Goal: Task Accomplishment & Management: Manage account settings

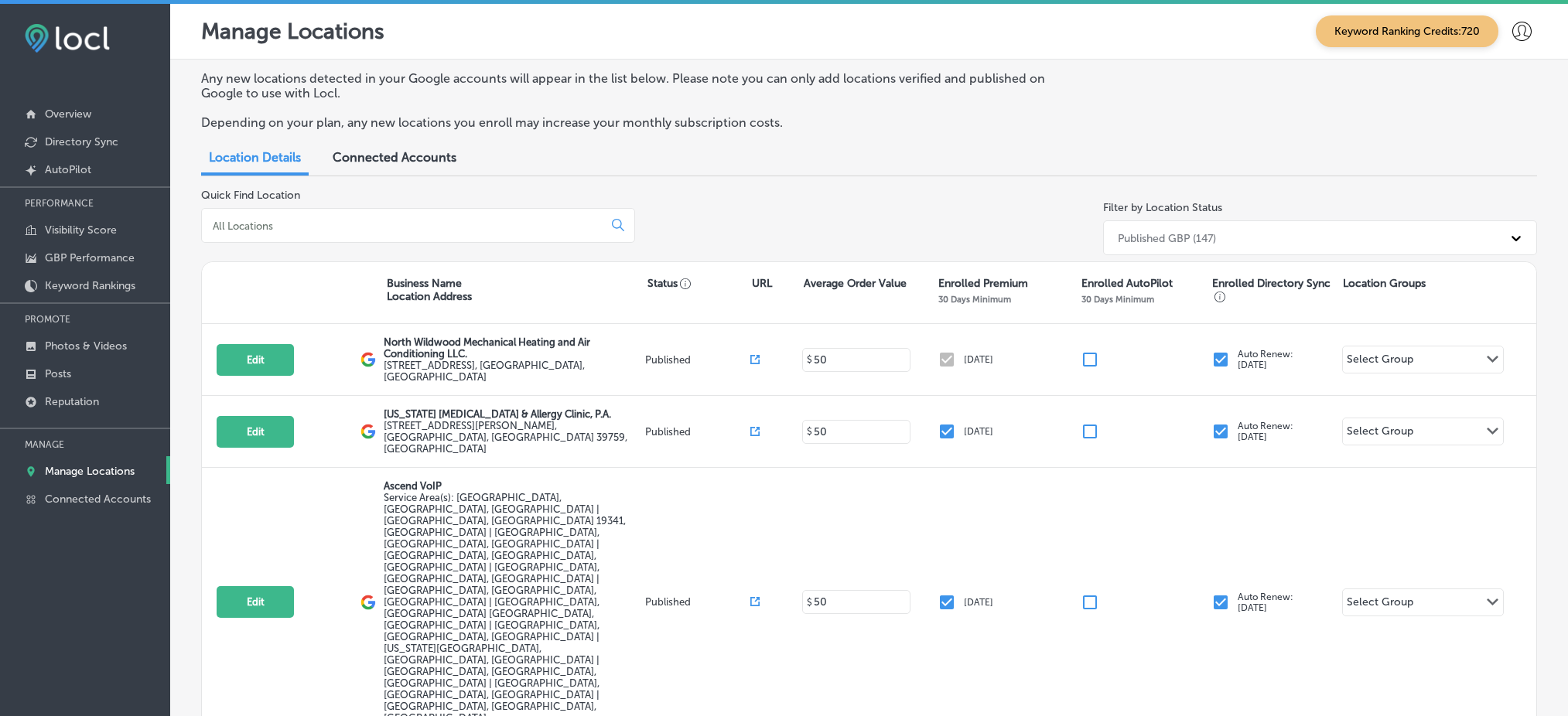
click at [116, 127] on link "Directory Sync" at bounding box center [85, 140] width 170 height 28
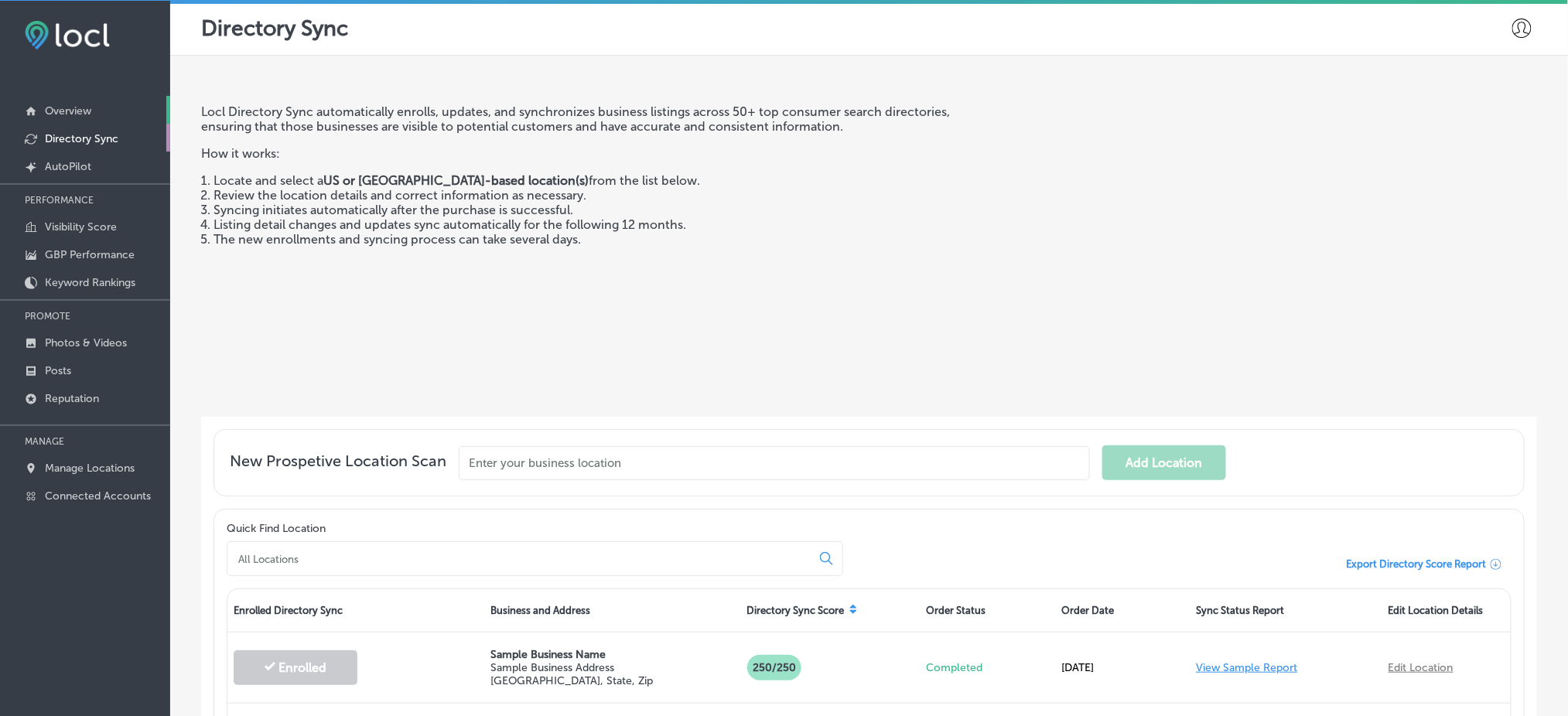
click at [67, 109] on p "Overview" at bounding box center [68, 111] width 46 height 13
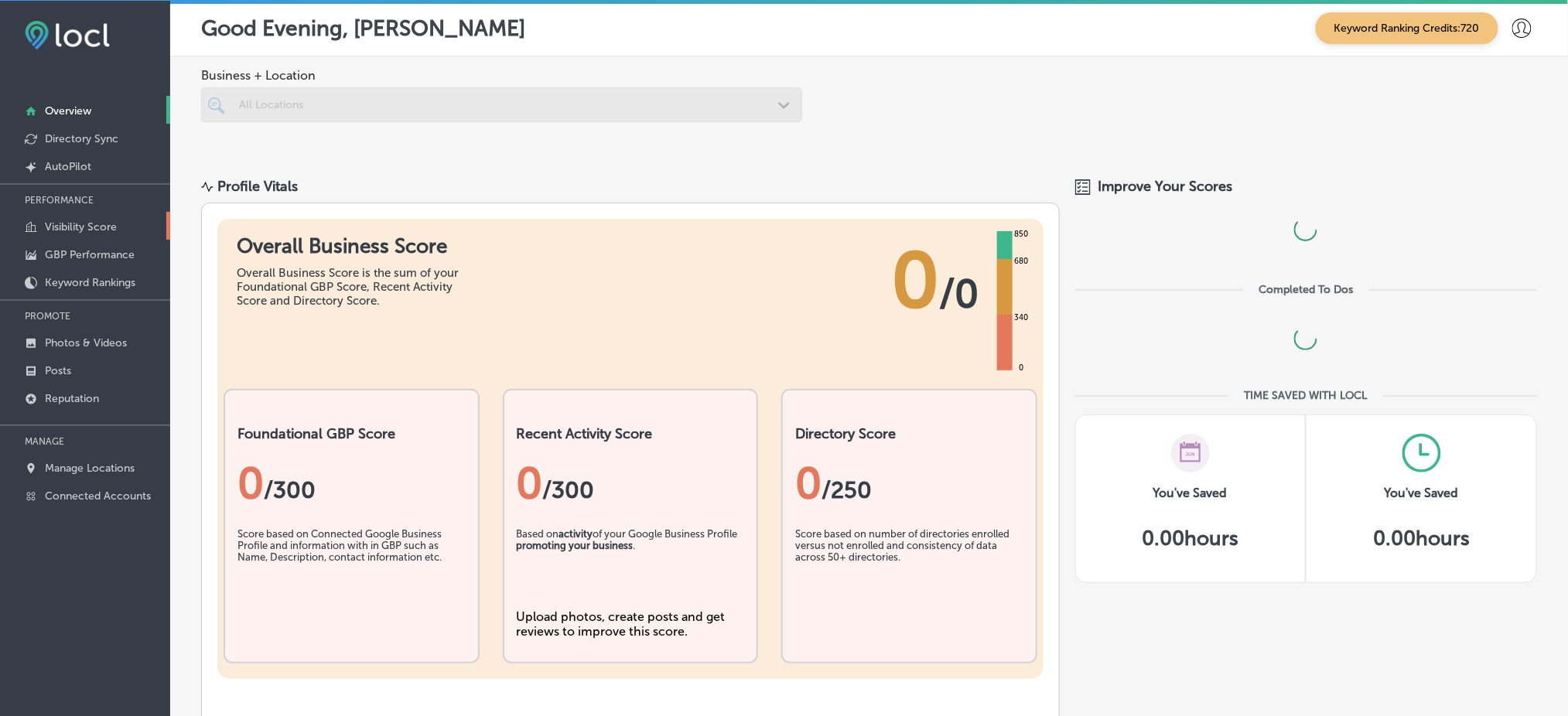
click at [91, 230] on p "Visibility Score" at bounding box center [80, 227] width 72 height 13
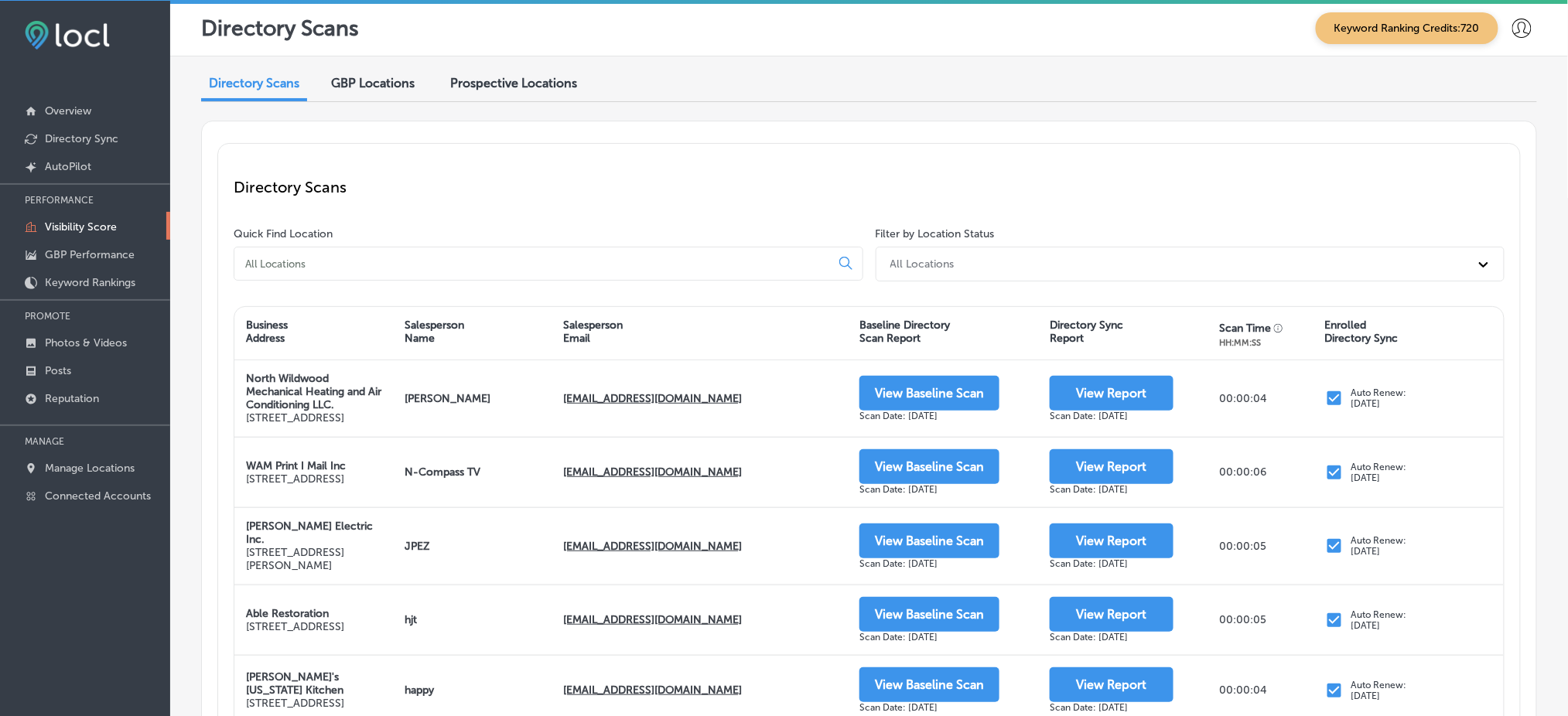
click at [547, 257] on input at bounding box center [535, 264] width 583 height 14
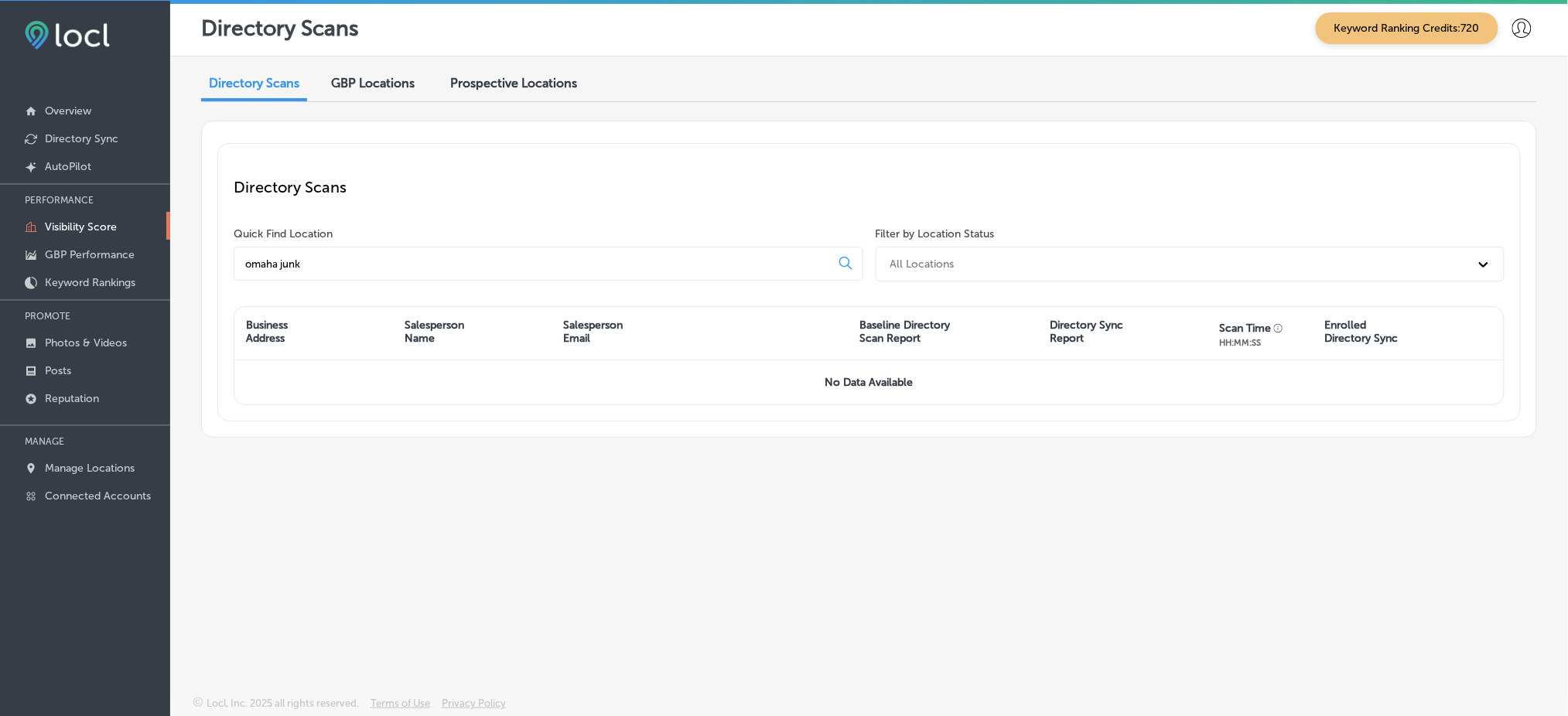
type input "omaha junk"
click at [92, 462] on p "Manage Locations" at bounding box center [90, 468] width 90 height 13
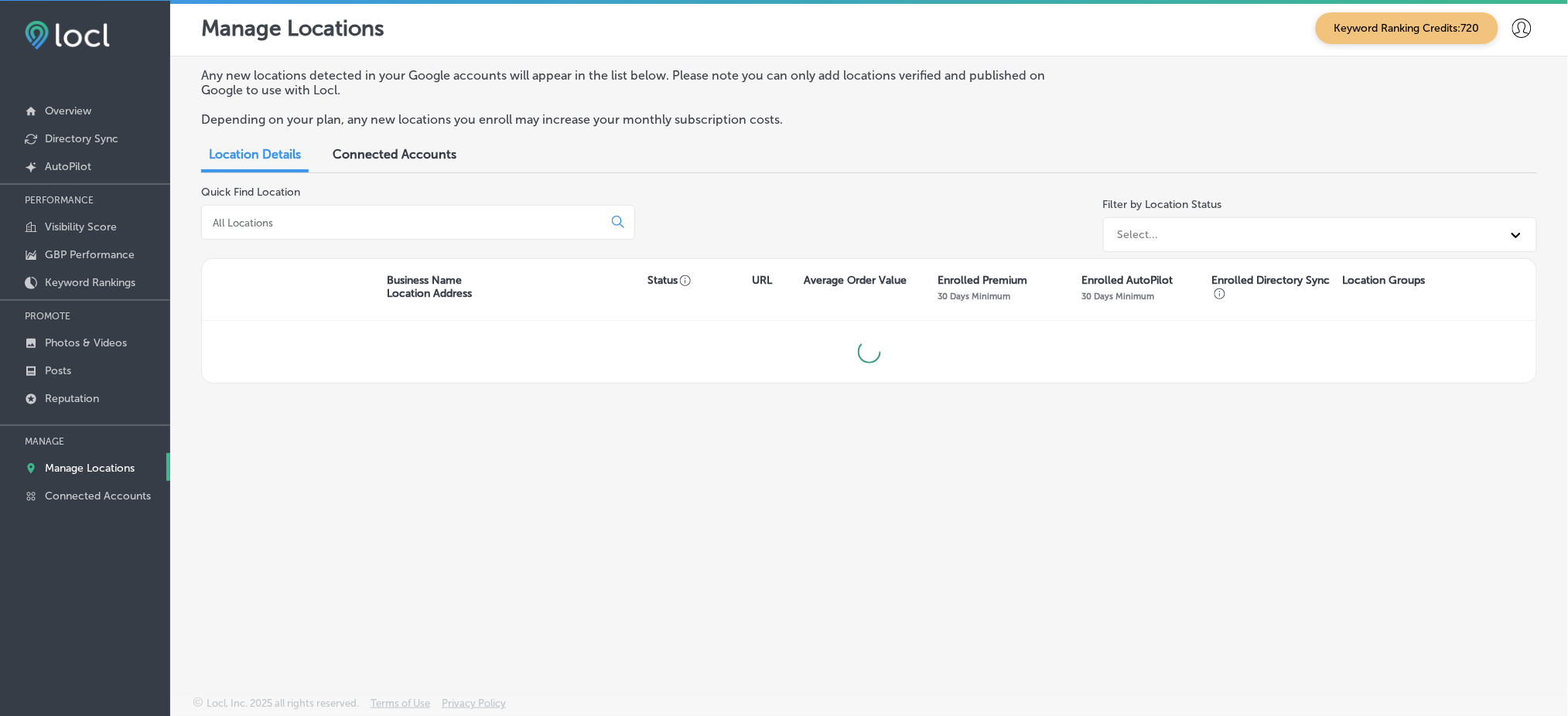
click at [345, 220] on input at bounding box center [405, 223] width 388 height 14
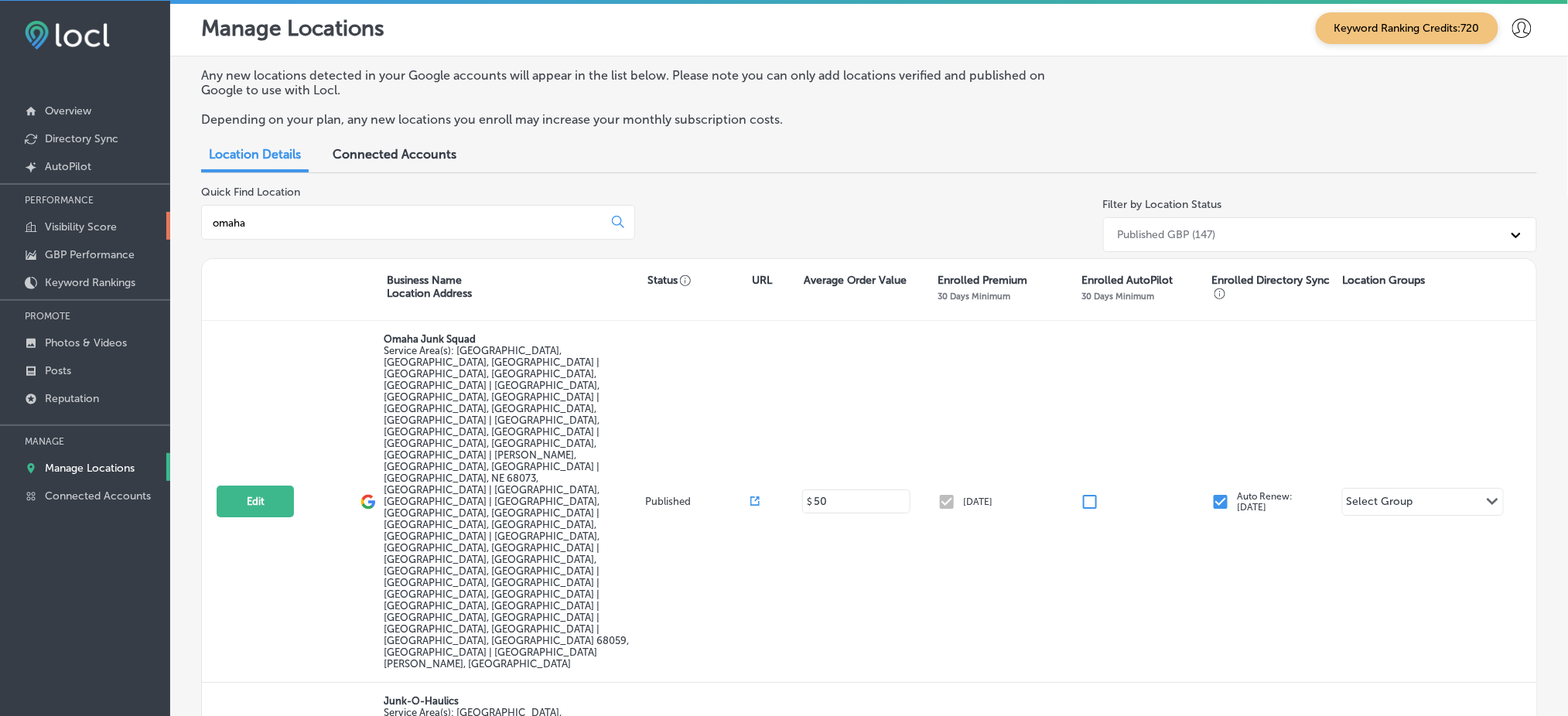
type input "omaha"
click at [81, 220] on p "Visibility Score" at bounding box center [80, 227] width 72 height 13
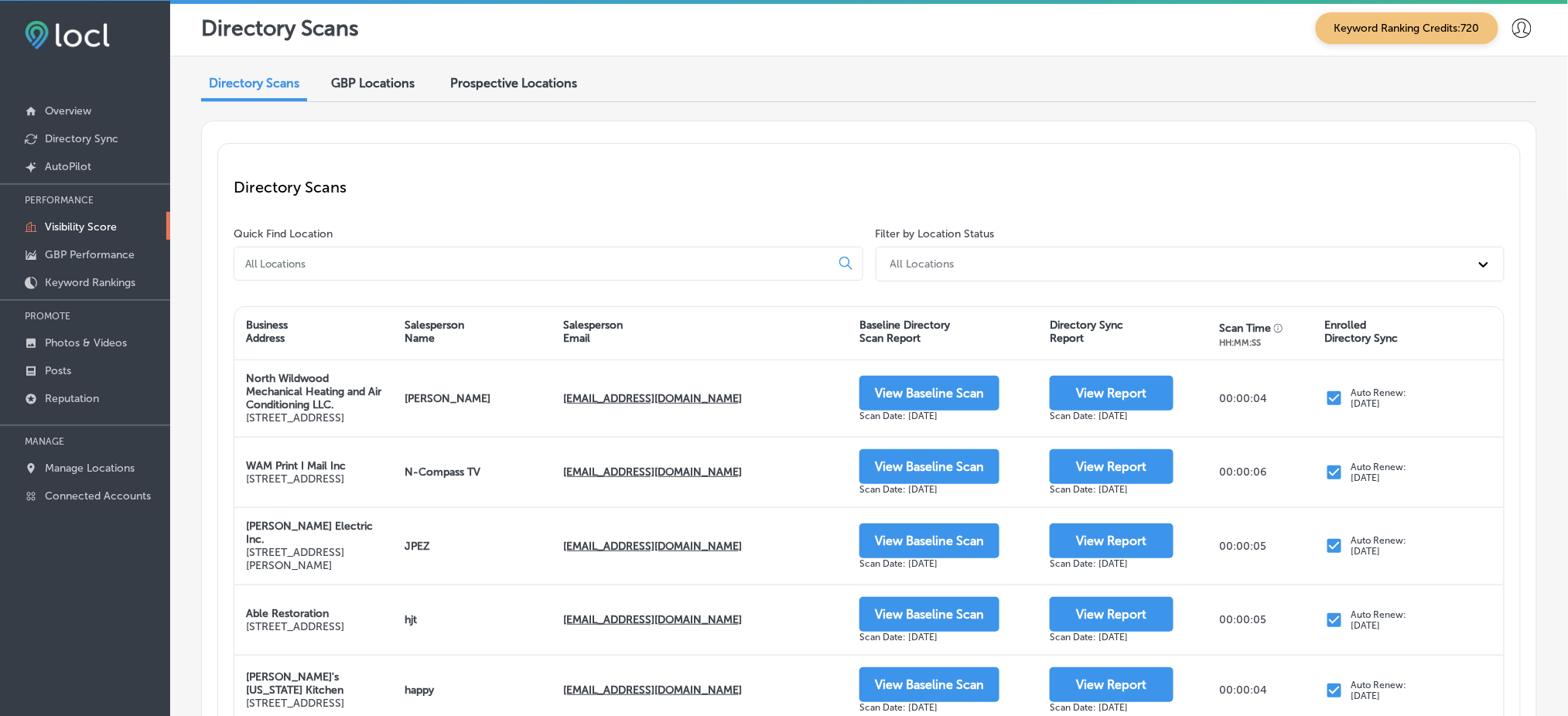
click at [368, 258] on input at bounding box center [535, 264] width 583 height 14
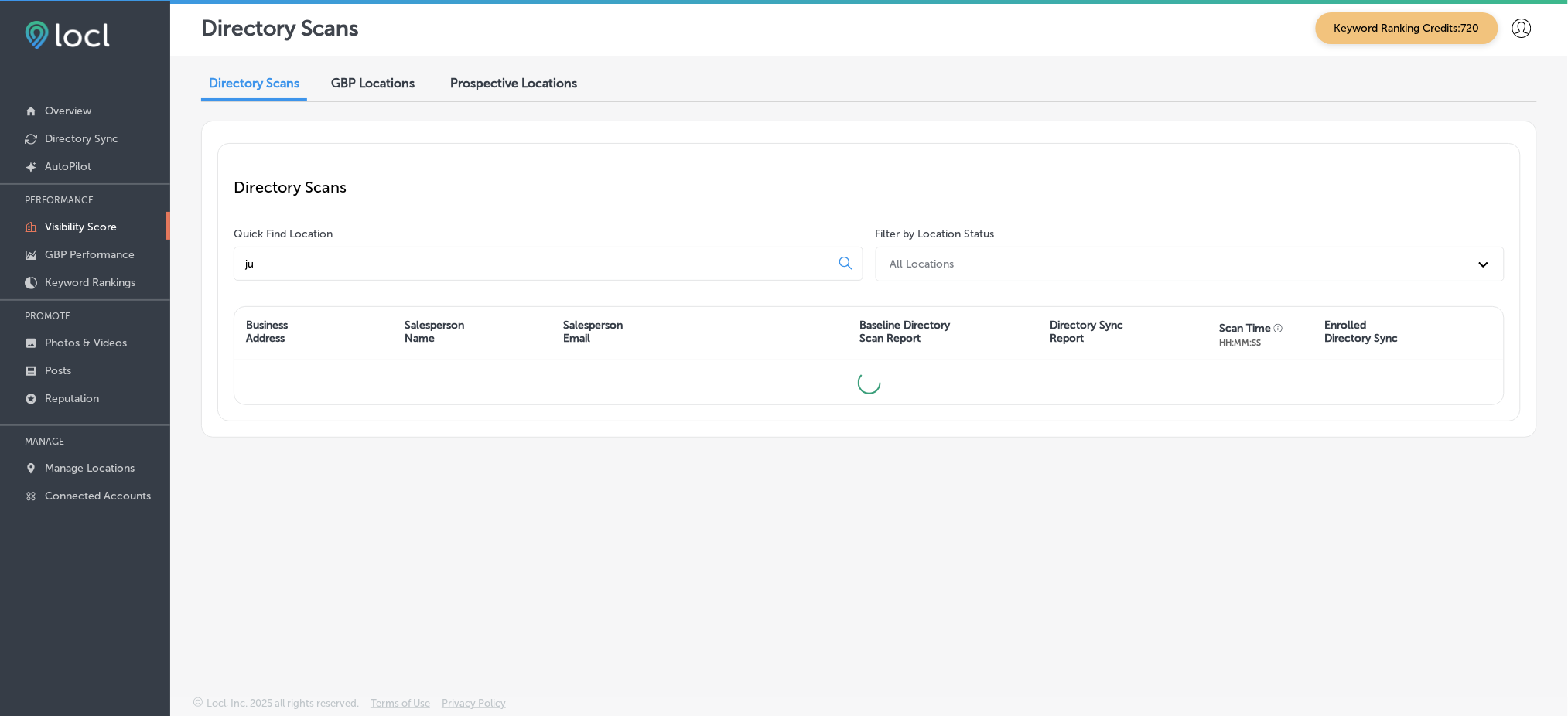
type input "j"
type input "O"
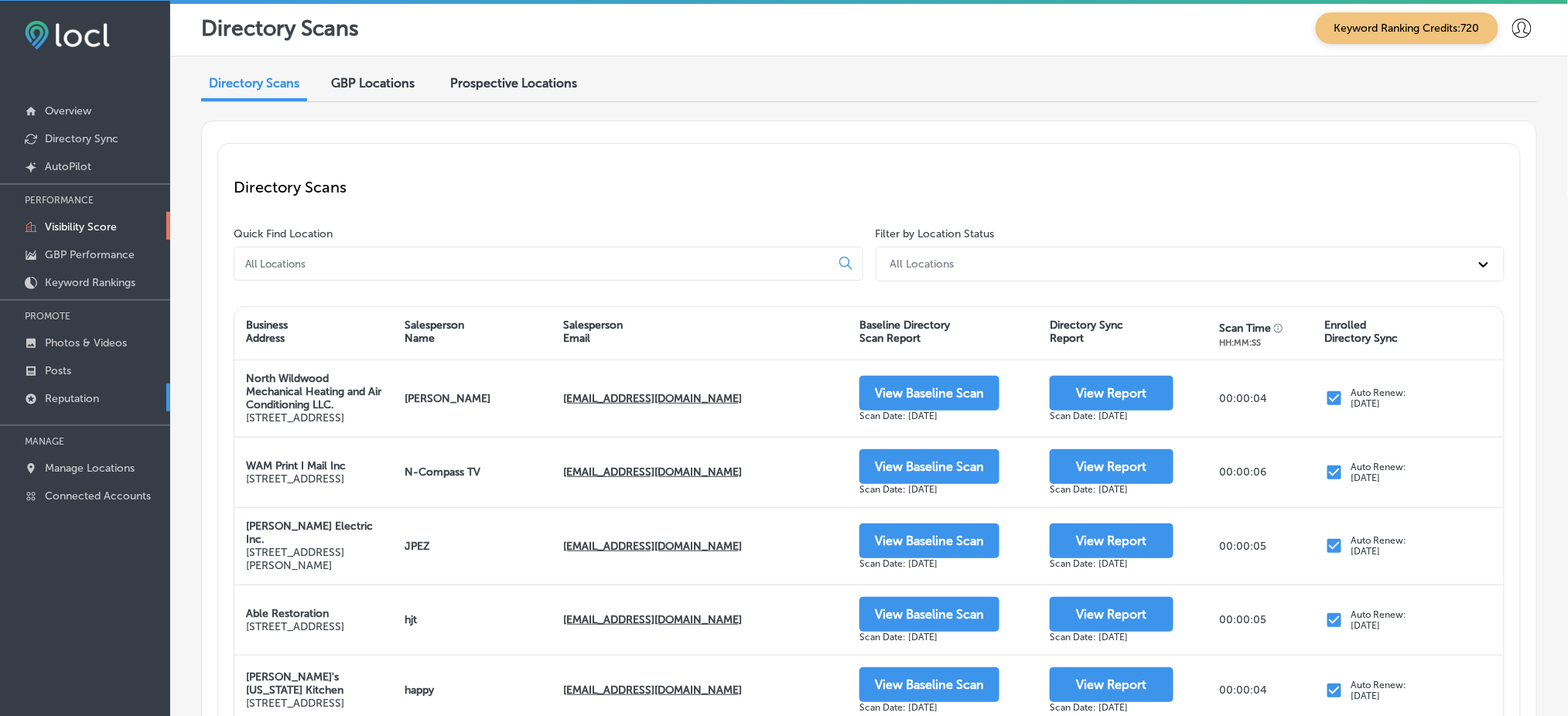
click at [91, 393] on p "Reputation" at bounding box center [72, 398] width 54 height 13
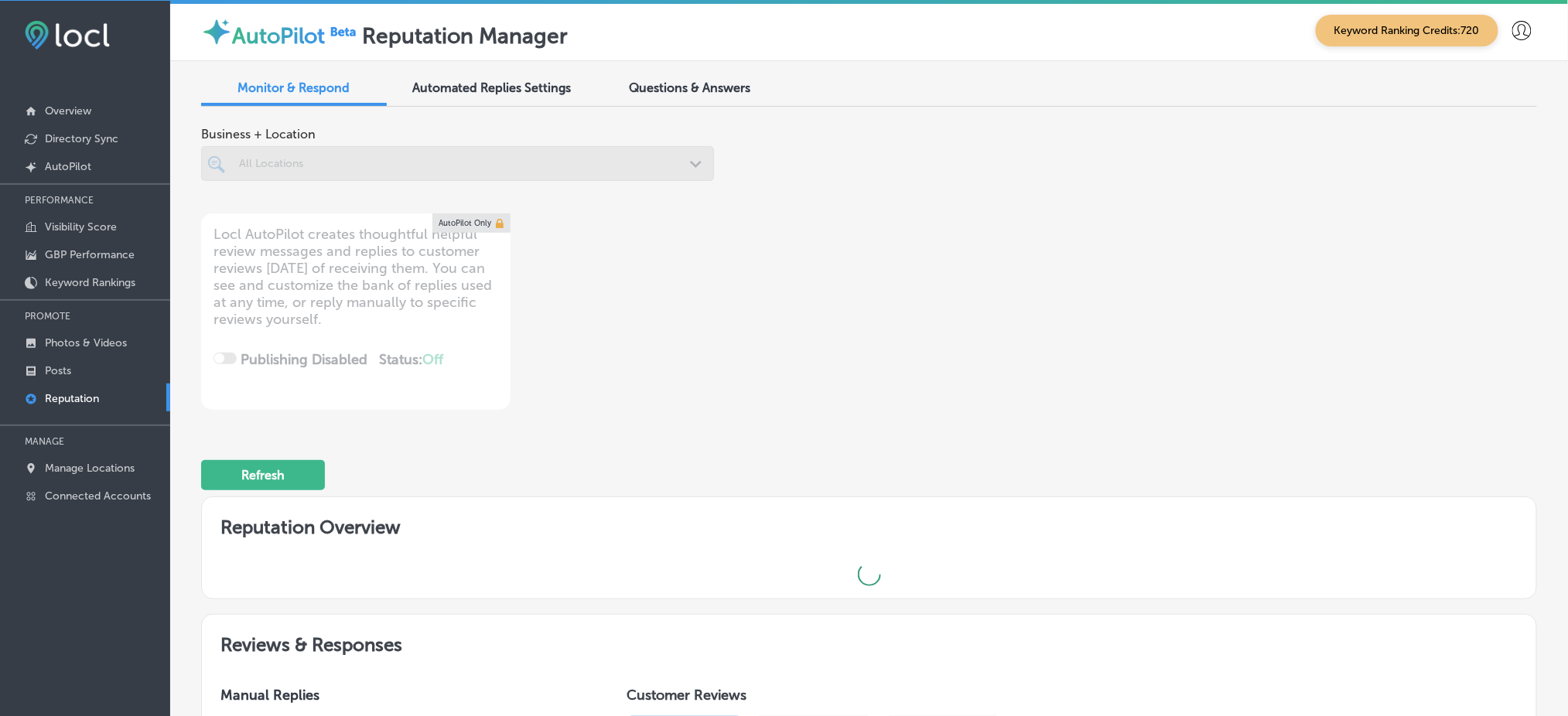
click at [653, 156] on div at bounding box center [458, 164] width 513 height 35
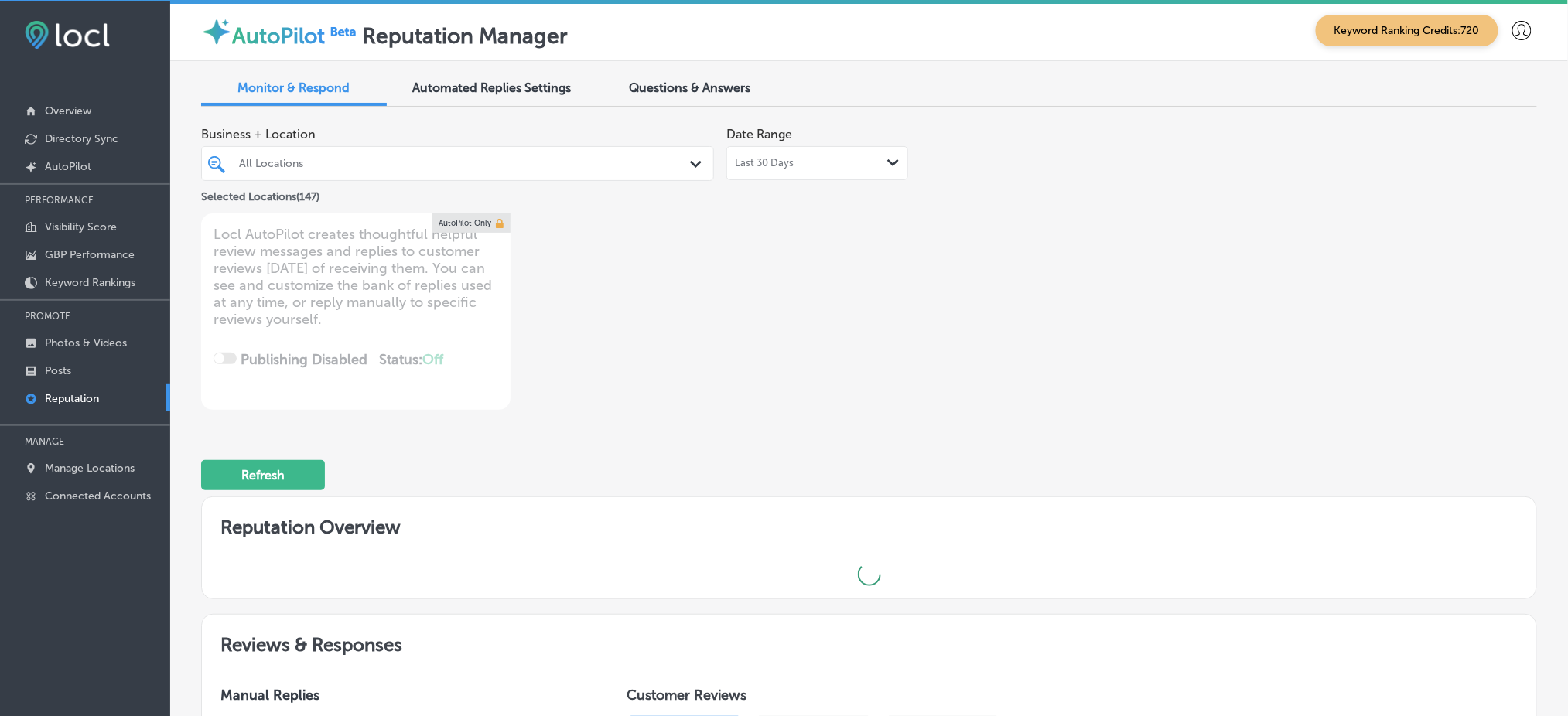
click at [653, 156] on div "All Locations" at bounding box center [457, 164] width 453 height 24
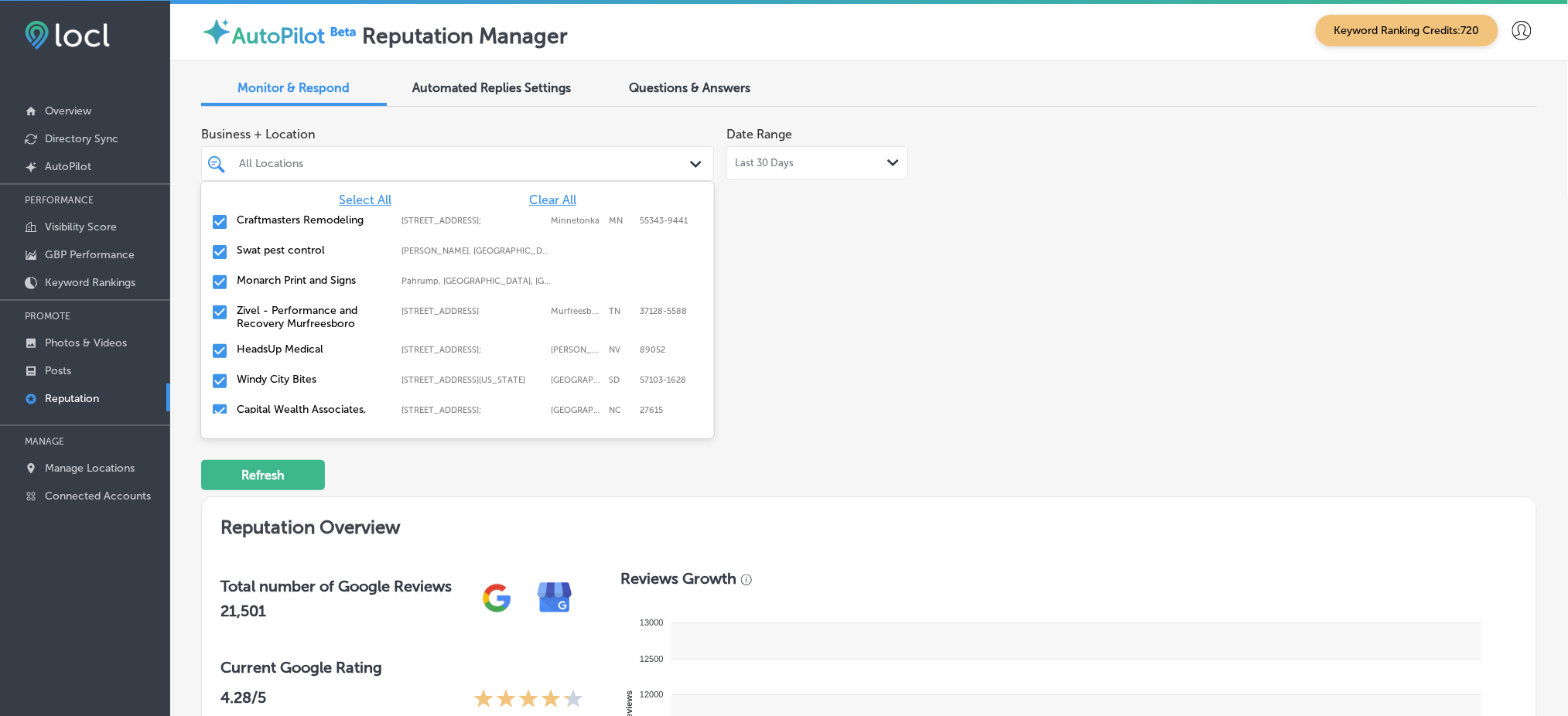
click at [955, 399] on div "Business + Location option [STREET_ADDRESS]. 148 results available. Use Up and …" at bounding box center [602, 264] width 801 height 291
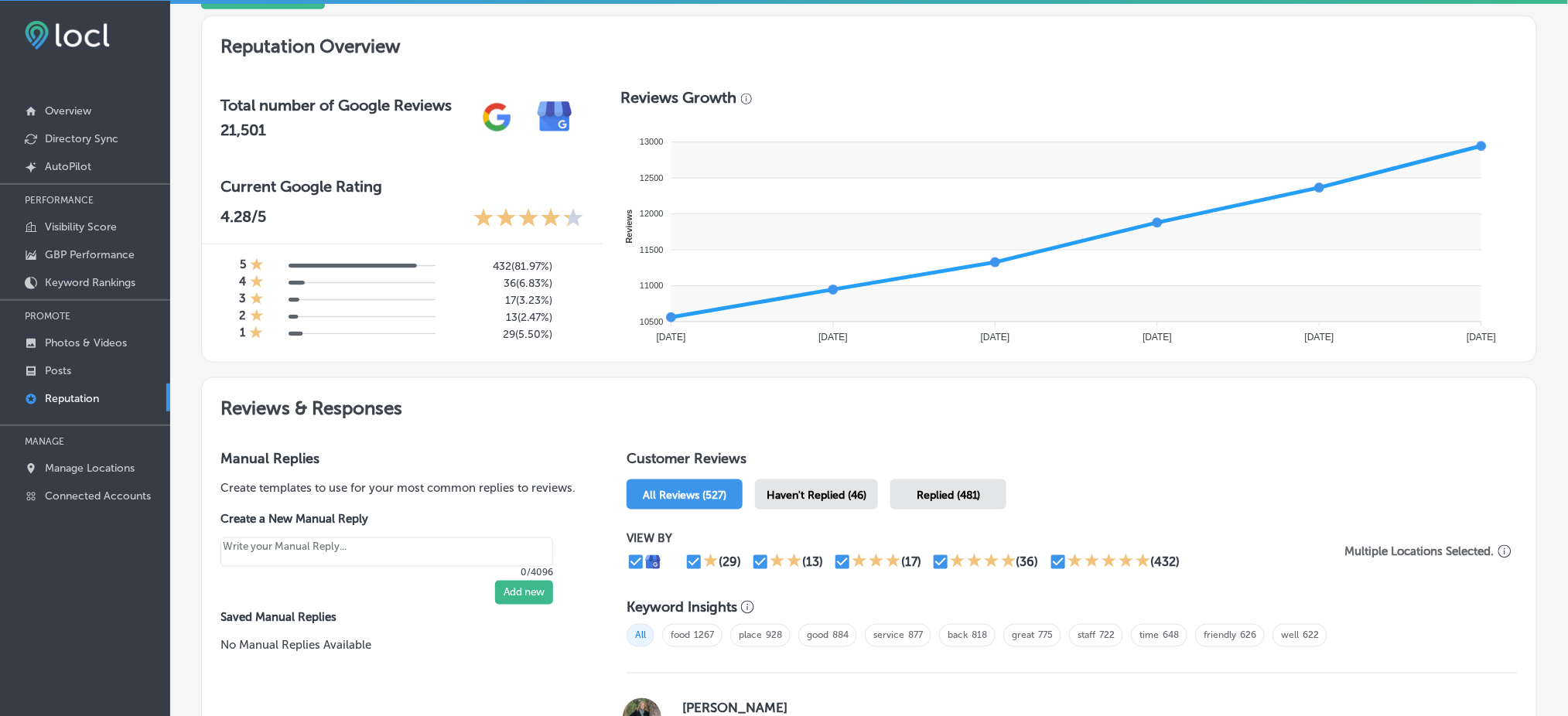
scroll to position [515, 0]
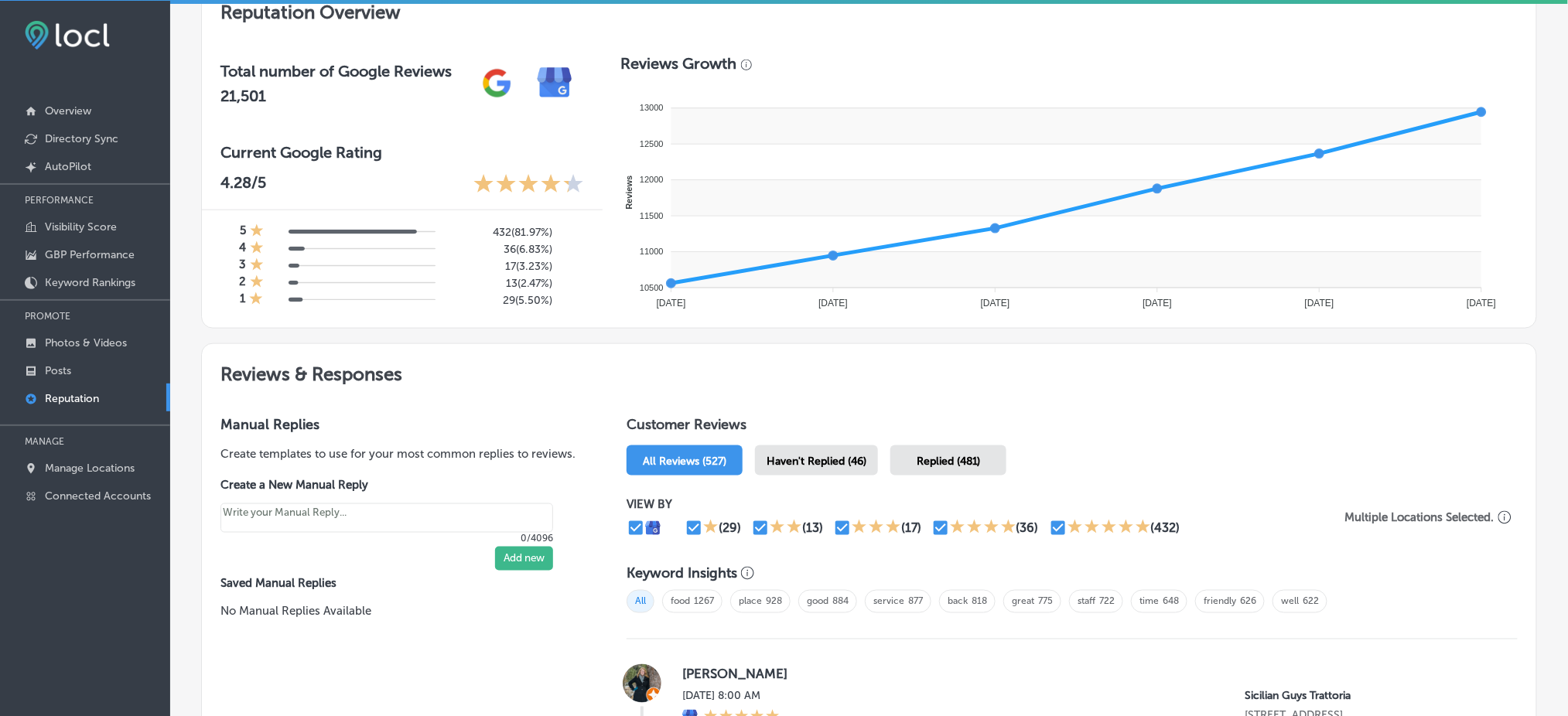
click at [815, 455] on span "Haven't Replied (46)" at bounding box center [816, 461] width 100 height 13
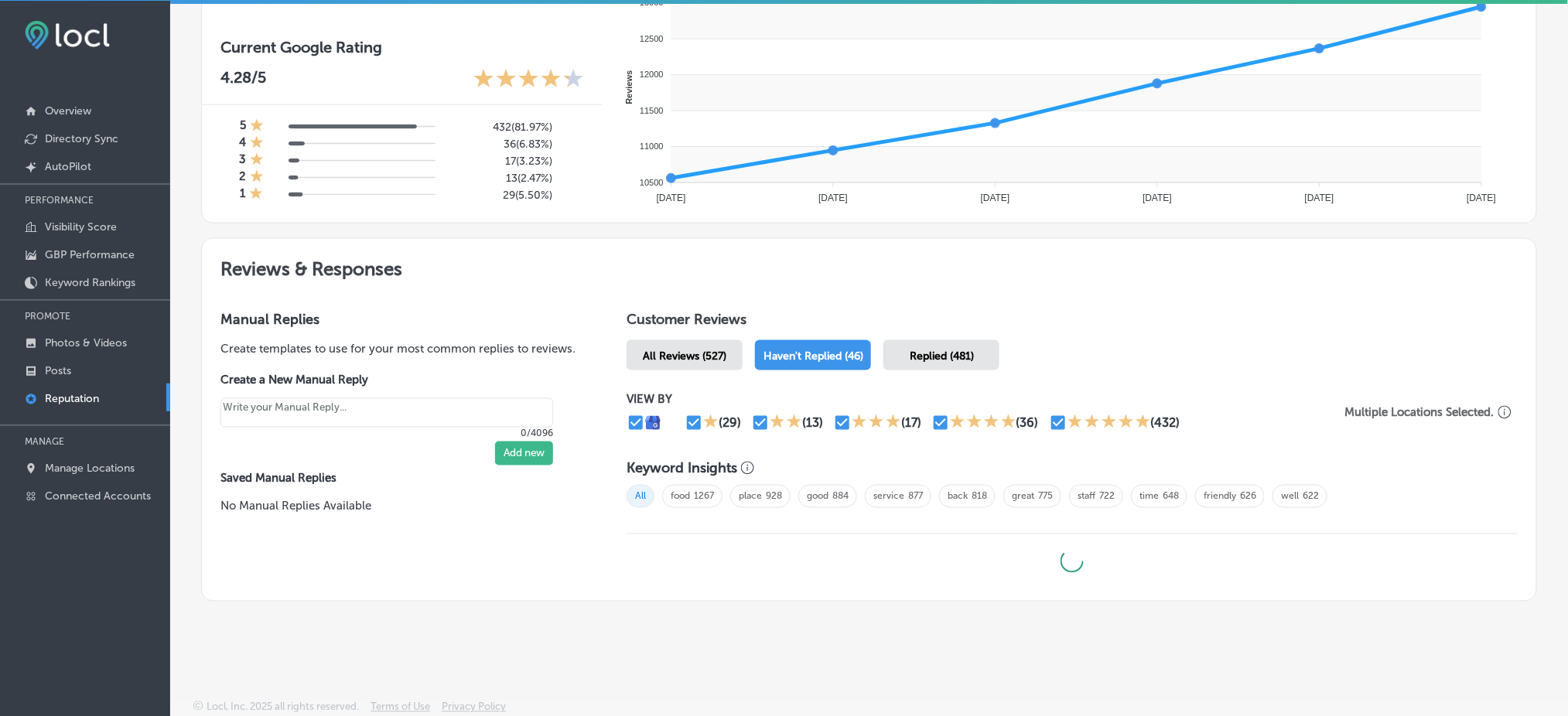
type textarea "x"
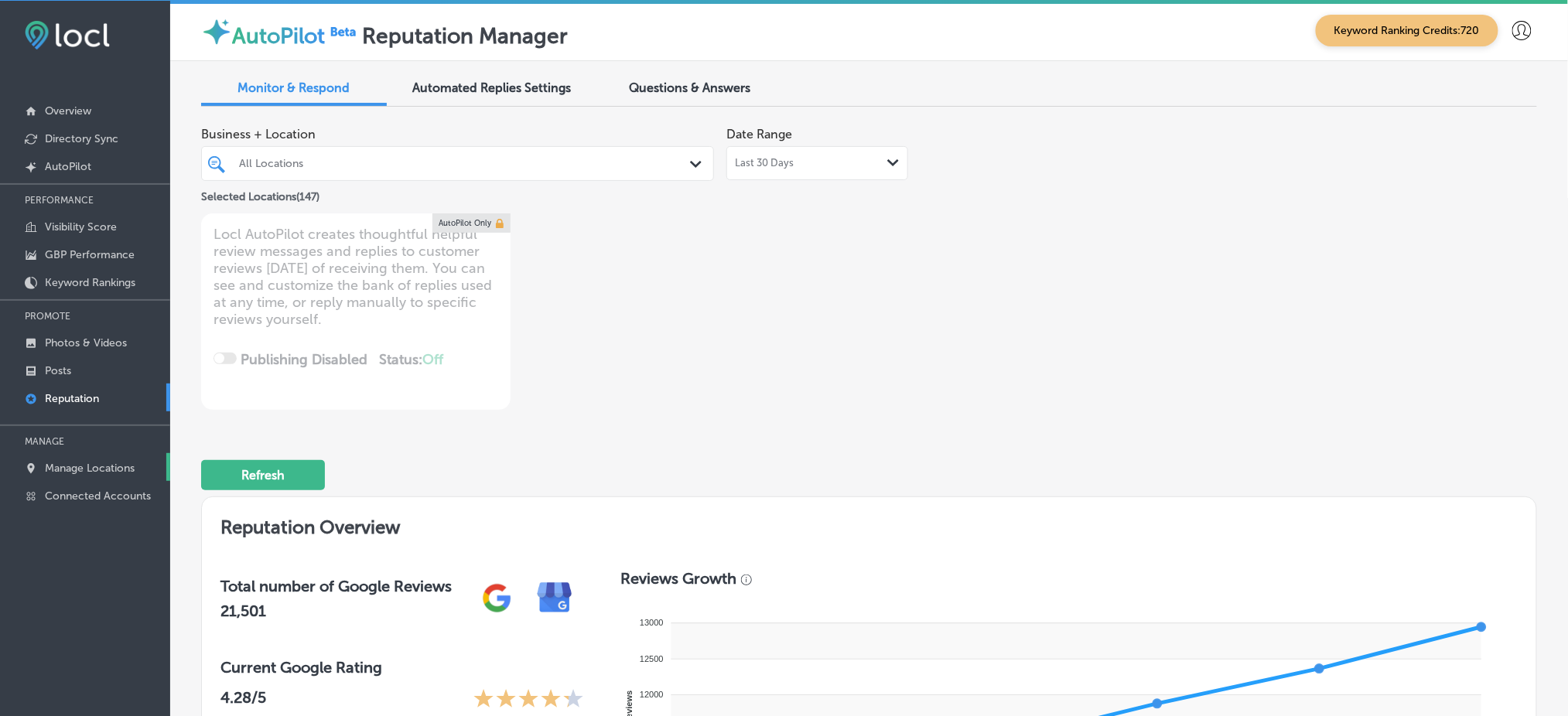
click at [90, 453] on link "Manage Locations" at bounding box center [85, 467] width 170 height 28
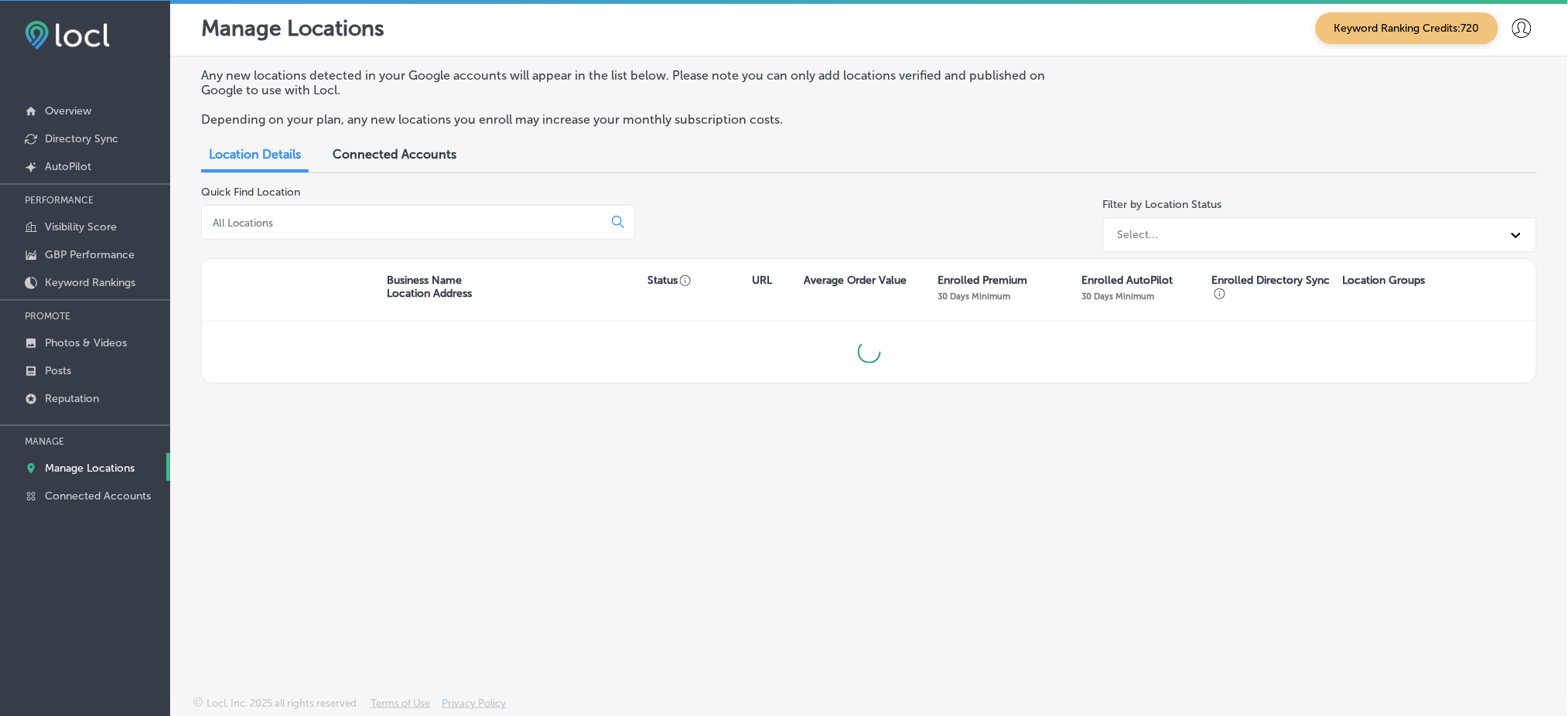
click at [466, 221] on input at bounding box center [405, 223] width 388 height 14
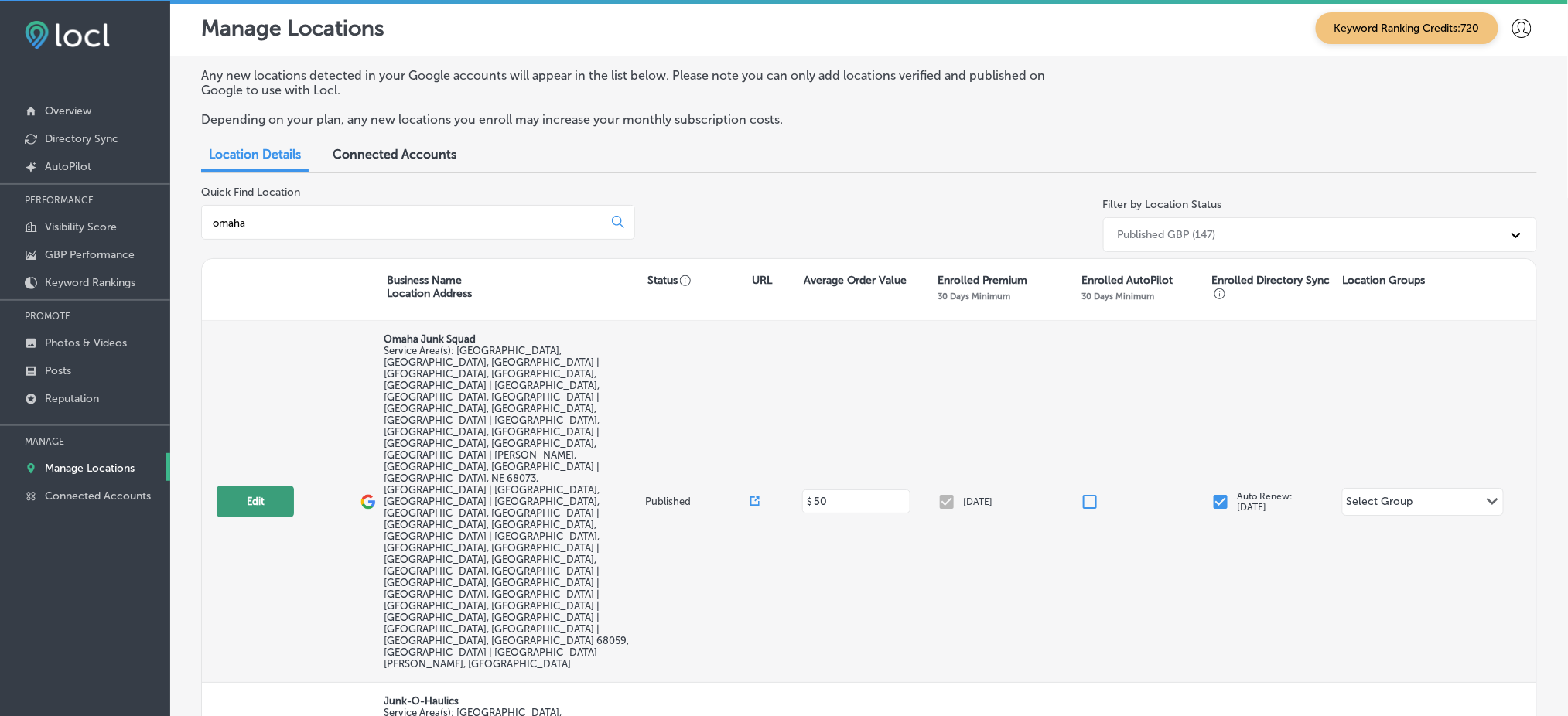
type input "omaha"
click at [228, 485] on button "Edit" at bounding box center [255, 501] width 77 height 31
select select "US"
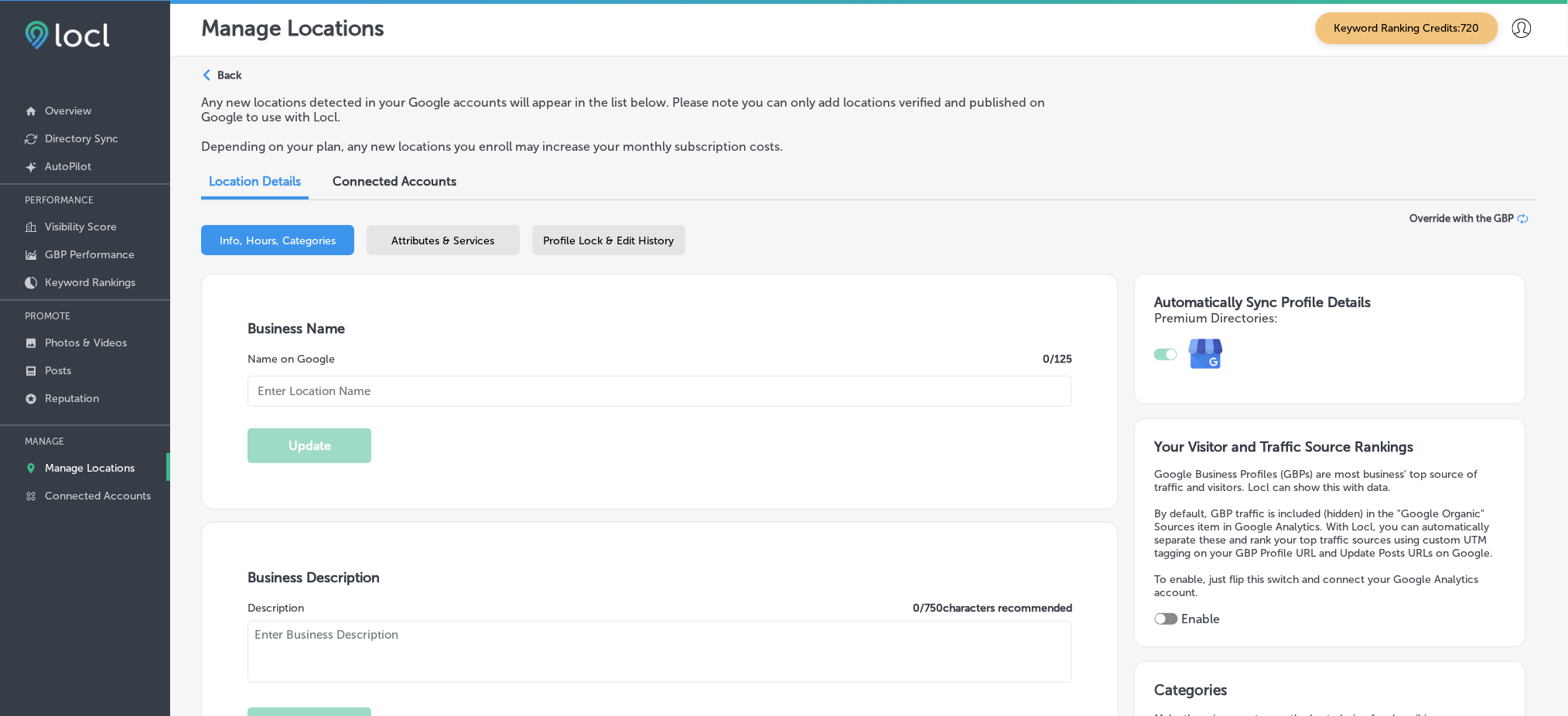
type textarea "Omaha Junk Squad is a premium junk removal service locally owned, servicing the…"
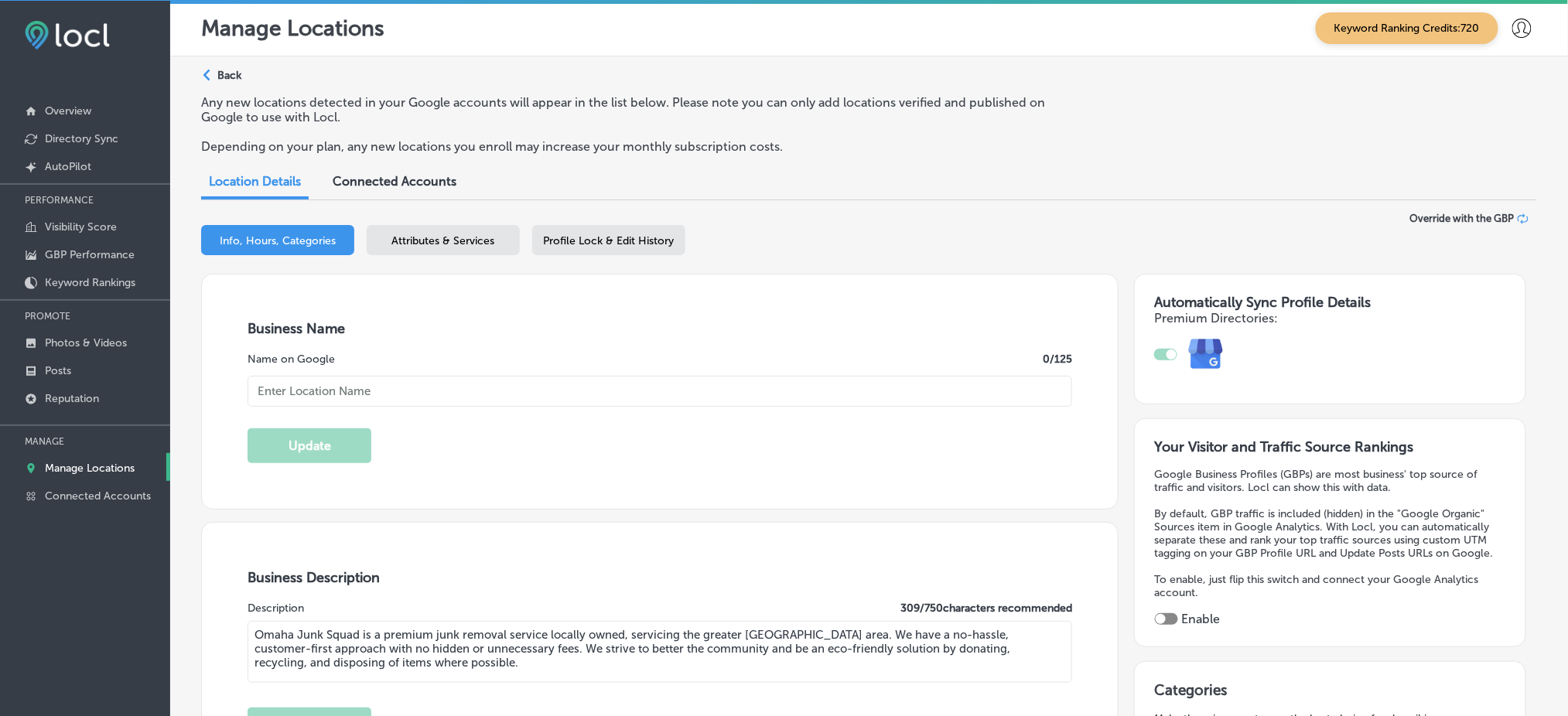
type input "[STREET_ADDRESS]"
type input "[GEOGRAPHIC_DATA]"
type input "68134"
type input "US"
type input "[URL][DOMAIN_NAME]"
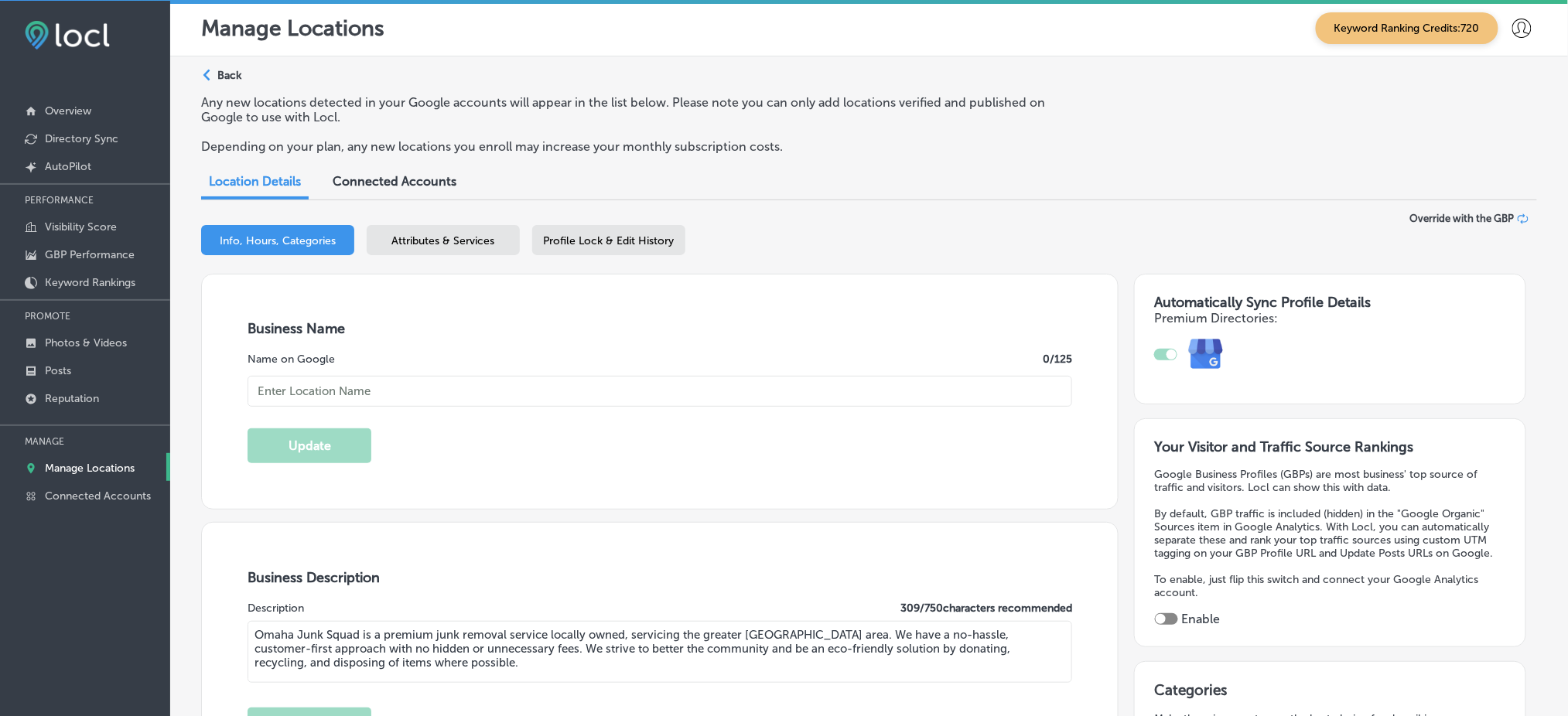
type input "Omaha Junk Squad"
type input "[PHONE_NUMBER]"
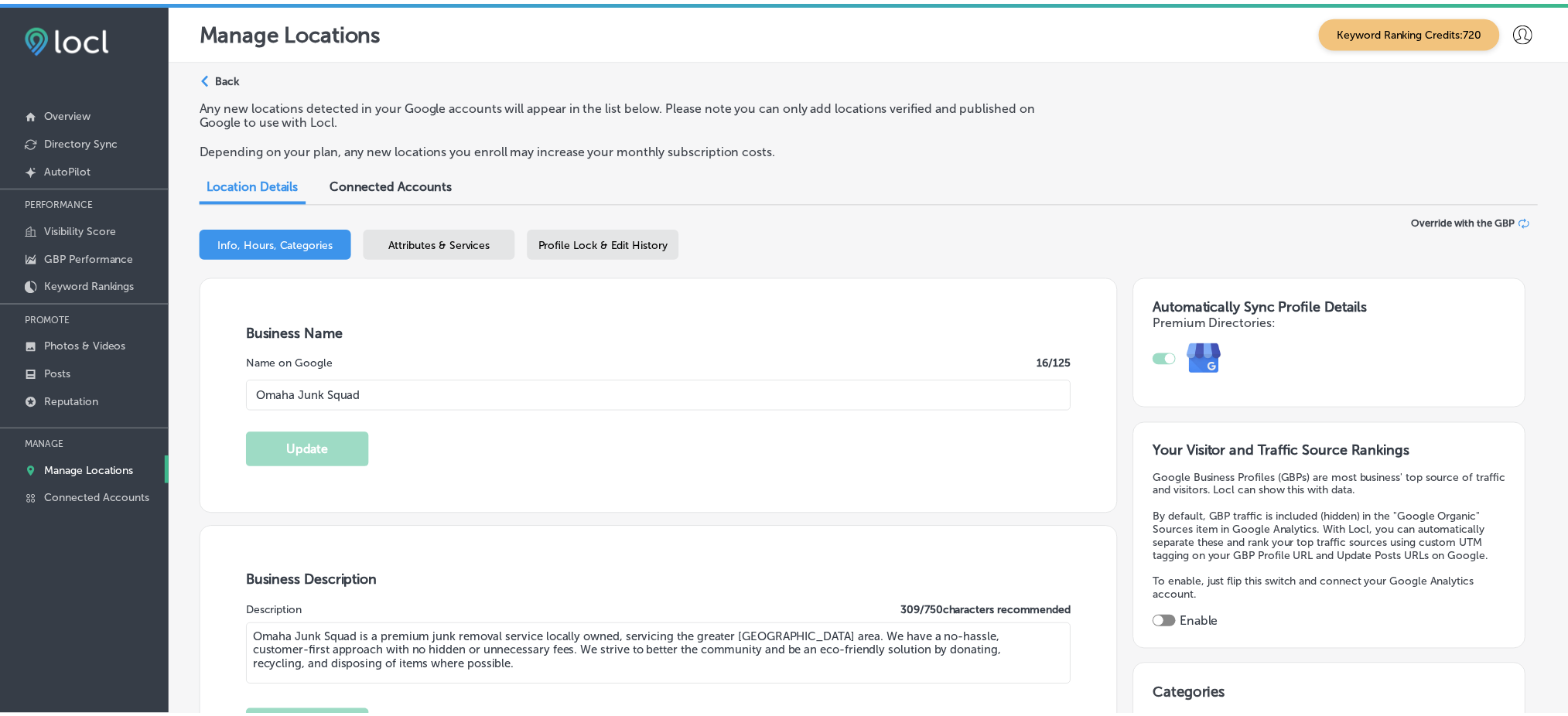
scroll to position [22, 0]
